Goal: Task Accomplishment & Management: Use online tool/utility

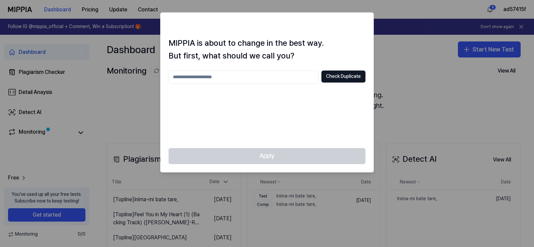
click at [195, 78] on input "text" at bounding box center [244, 76] width 150 height 13
type input "***"
click at [347, 76] on button "Check Duplicate" at bounding box center [343, 76] width 44 height 12
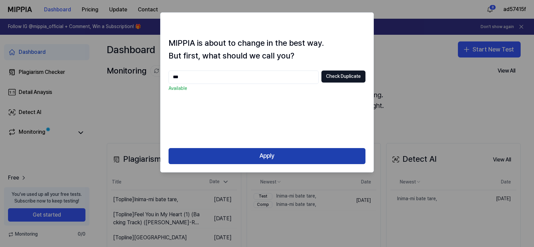
click at [277, 154] on button "Apply" at bounding box center [267, 156] width 197 height 16
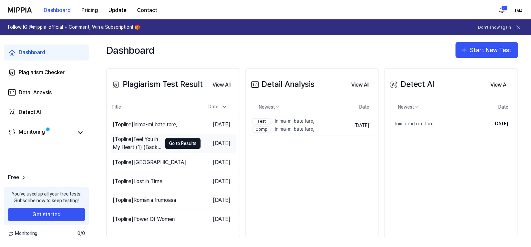
scroll to position [79, 0]
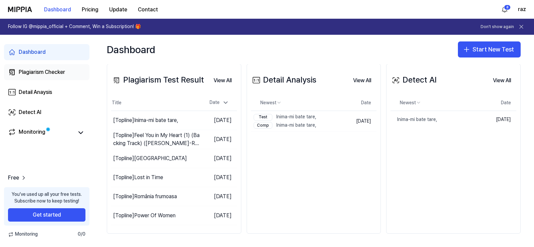
click at [37, 73] on div "Plagiarism Checker" at bounding box center [42, 72] width 46 height 8
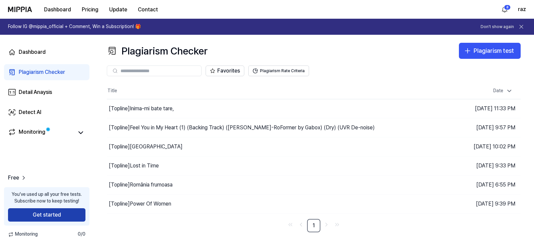
click at [53, 214] on button "Get started" at bounding box center [46, 214] width 77 height 13
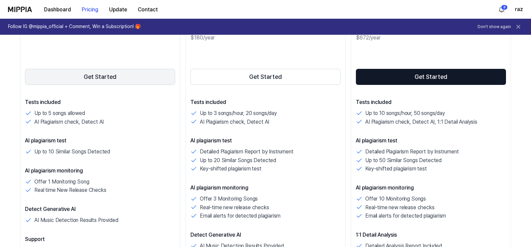
scroll to position [134, 0]
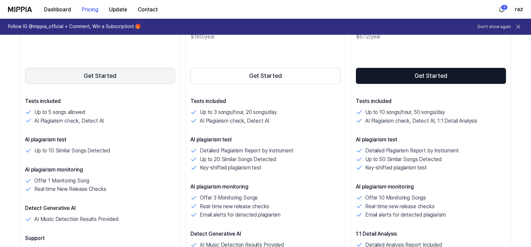
click at [102, 74] on button "Get Started" at bounding box center [100, 76] width 150 height 16
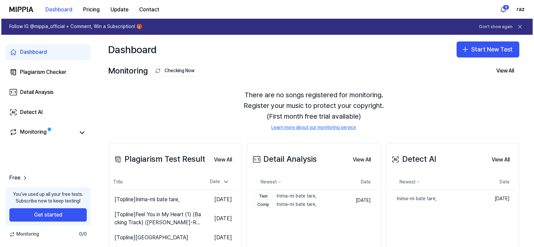
scroll to position [0, 0]
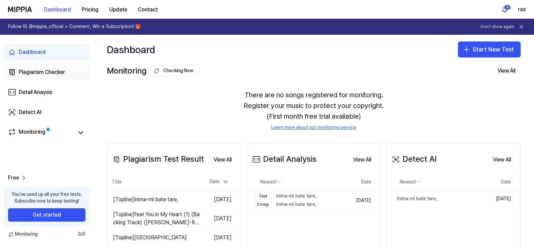
click at [40, 76] on div "Plagiarism Checker" at bounding box center [42, 72] width 46 height 8
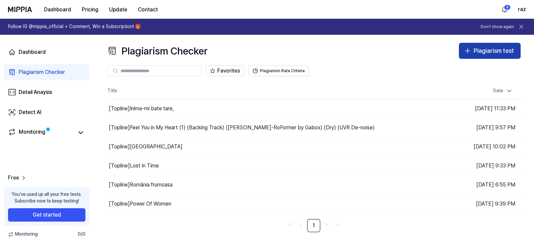
click at [496, 50] on div "Plagiarism test" at bounding box center [494, 51] width 40 height 10
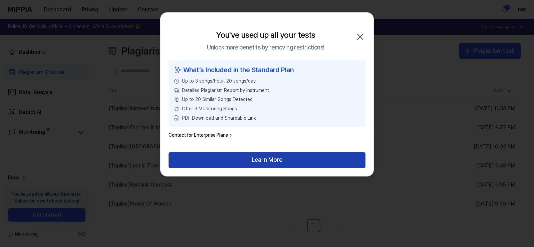
click at [252, 158] on button "Learn More" at bounding box center [267, 160] width 197 height 16
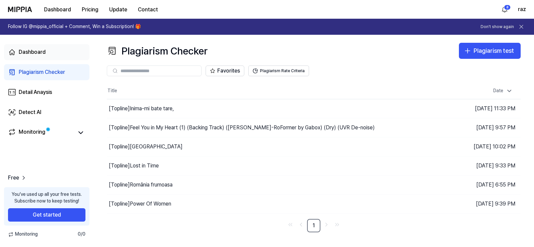
click at [29, 54] on div "Dashboard" at bounding box center [32, 52] width 27 height 8
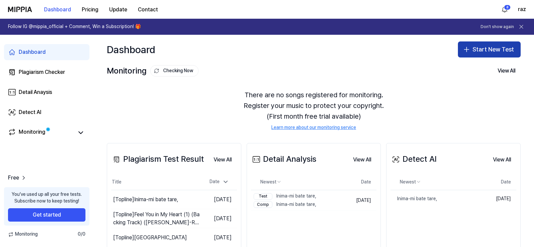
click at [479, 52] on button "Start New Test" at bounding box center [489, 49] width 63 height 16
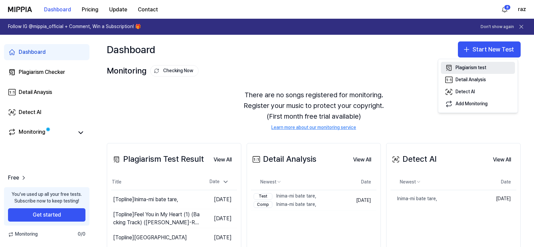
click at [467, 69] on div "Plagiarism test" at bounding box center [471, 67] width 31 height 7
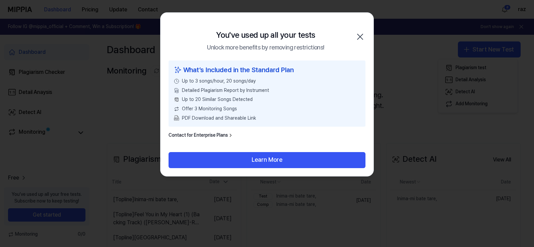
click at [358, 39] on icon "button" at bounding box center [360, 36] width 5 height 5
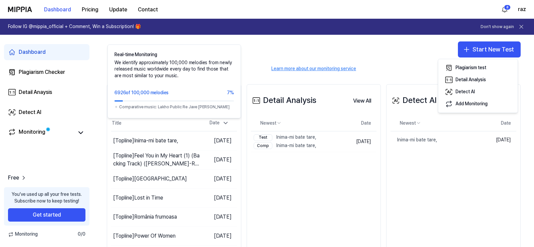
scroll to position [79, 0]
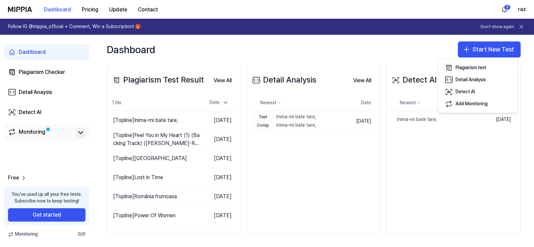
click at [77, 133] on icon at bounding box center [81, 133] width 8 height 8
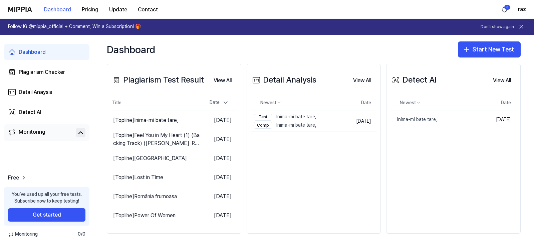
click at [35, 134] on div "Monitoring" at bounding box center [32, 132] width 27 height 9
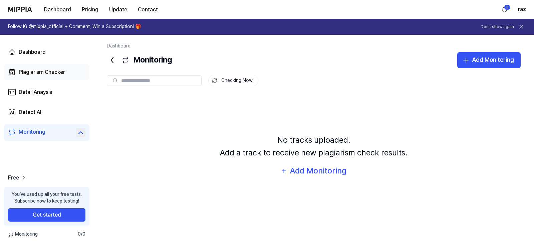
click at [36, 69] on div "Plagiarism Checker" at bounding box center [42, 72] width 46 height 8
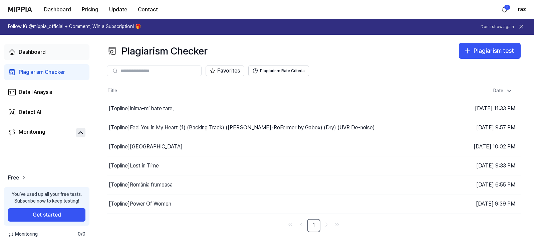
click at [38, 49] on div "Dashboard" at bounding box center [32, 52] width 27 height 8
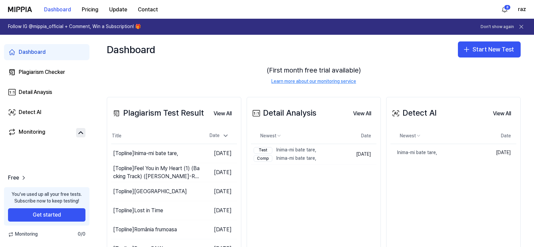
scroll to position [12, 0]
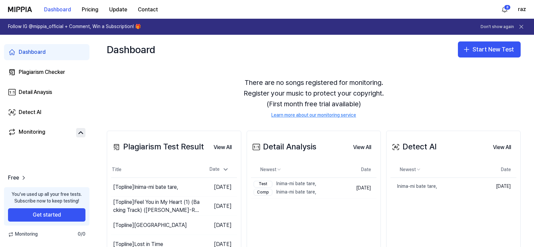
click at [522, 27] on icon at bounding box center [521, 26] width 7 height 7
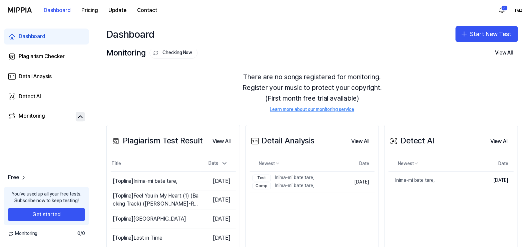
scroll to position [0, 0]
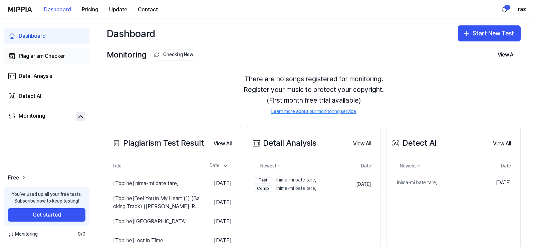
click at [43, 58] on div "Plagiarism Checker" at bounding box center [42, 56] width 46 height 8
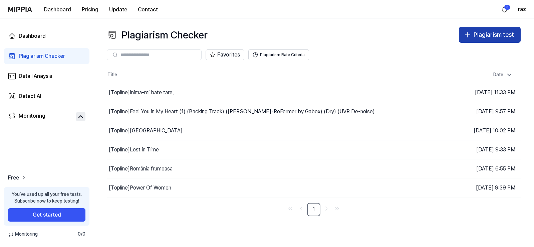
click at [500, 31] on div "Plagiarism test" at bounding box center [494, 35] width 40 height 10
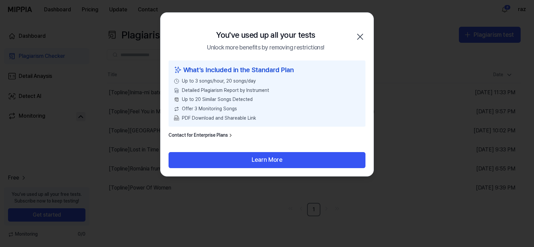
click at [357, 35] on icon "button" at bounding box center [360, 36] width 11 height 11
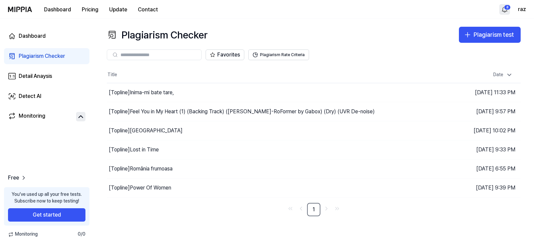
click at [506, 9] on html "Dashboard Pricing Update Contact 8 raz Dashboard Plagiarism Checker Detail Anay…" at bounding box center [267, 123] width 534 height 247
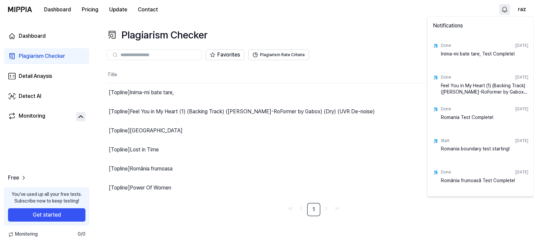
click at [378, 34] on html "Dashboard Pricing Update Contact raz Dashboard Plagiarism Checker Detail Anaysi…" at bounding box center [267, 123] width 534 height 247
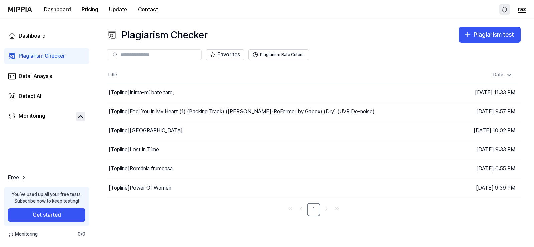
click at [523, 9] on button "raz" at bounding box center [522, 9] width 8 height 8
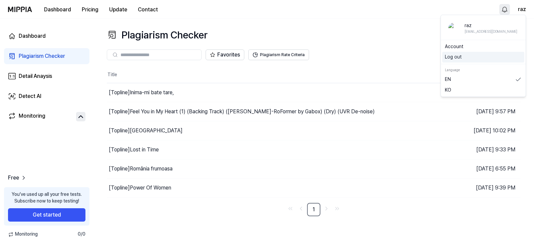
click at [453, 60] on div "Log out" at bounding box center [483, 57] width 82 height 11
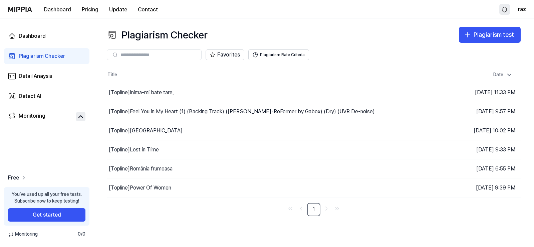
click at [16, 178] on span "Free" at bounding box center [13, 178] width 11 height 8
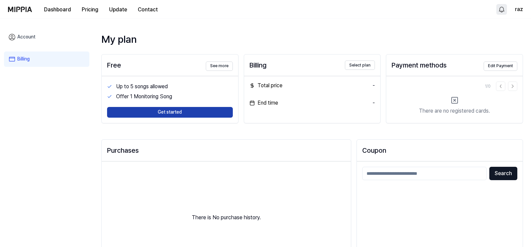
click at [152, 113] on button "Get started" at bounding box center [170, 112] width 126 height 11
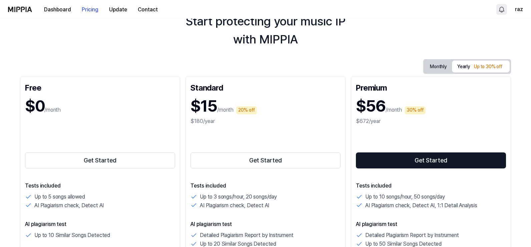
scroll to position [100, 0]
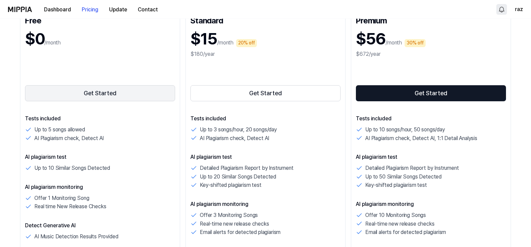
click at [86, 93] on button "Get Started" at bounding box center [100, 93] width 150 height 16
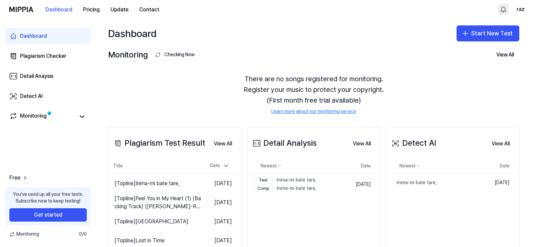
scroll to position [0, 0]
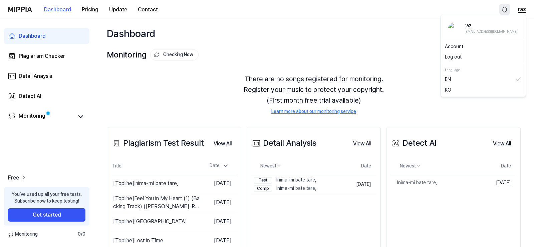
click at [519, 10] on button "raz" at bounding box center [522, 9] width 8 height 8
click at [47, 54] on div "Plagiarism Checker" at bounding box center [42, 56] width 46 height 8
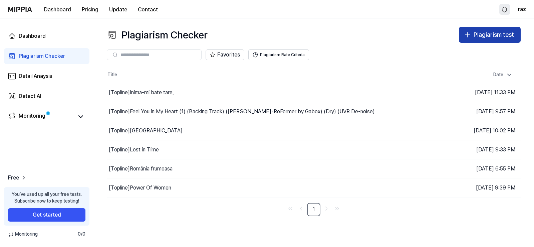
click at [496, 34] on div "Plagiarism test" at bounding box center [494, 35] width 40 height 10
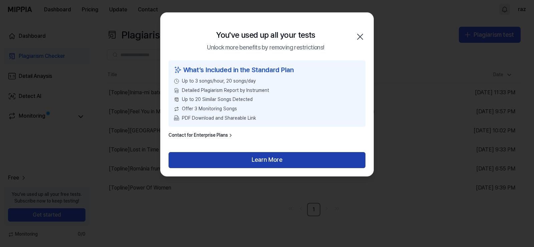
click at [257, 159] on button "Learn More" at bounding box center [267, 160] width 197 height 16
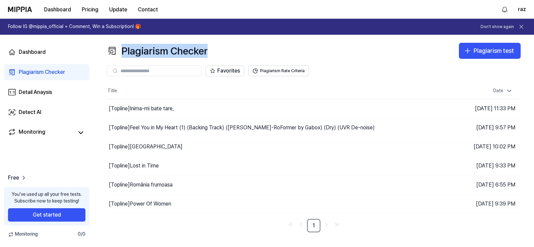
drag, startPoint x: 217, startPoint y: 50, endPoint x: 209, endPoint y: 55, distance: 9.9
click at [209, 55] on div "Plagiarism Checker Plagiarism test" at bounding box center [314, 51] width 414 height 16
copy div "Plagiarism Checker"
